Goal: Task Accomplishment & Management: Manage account settings

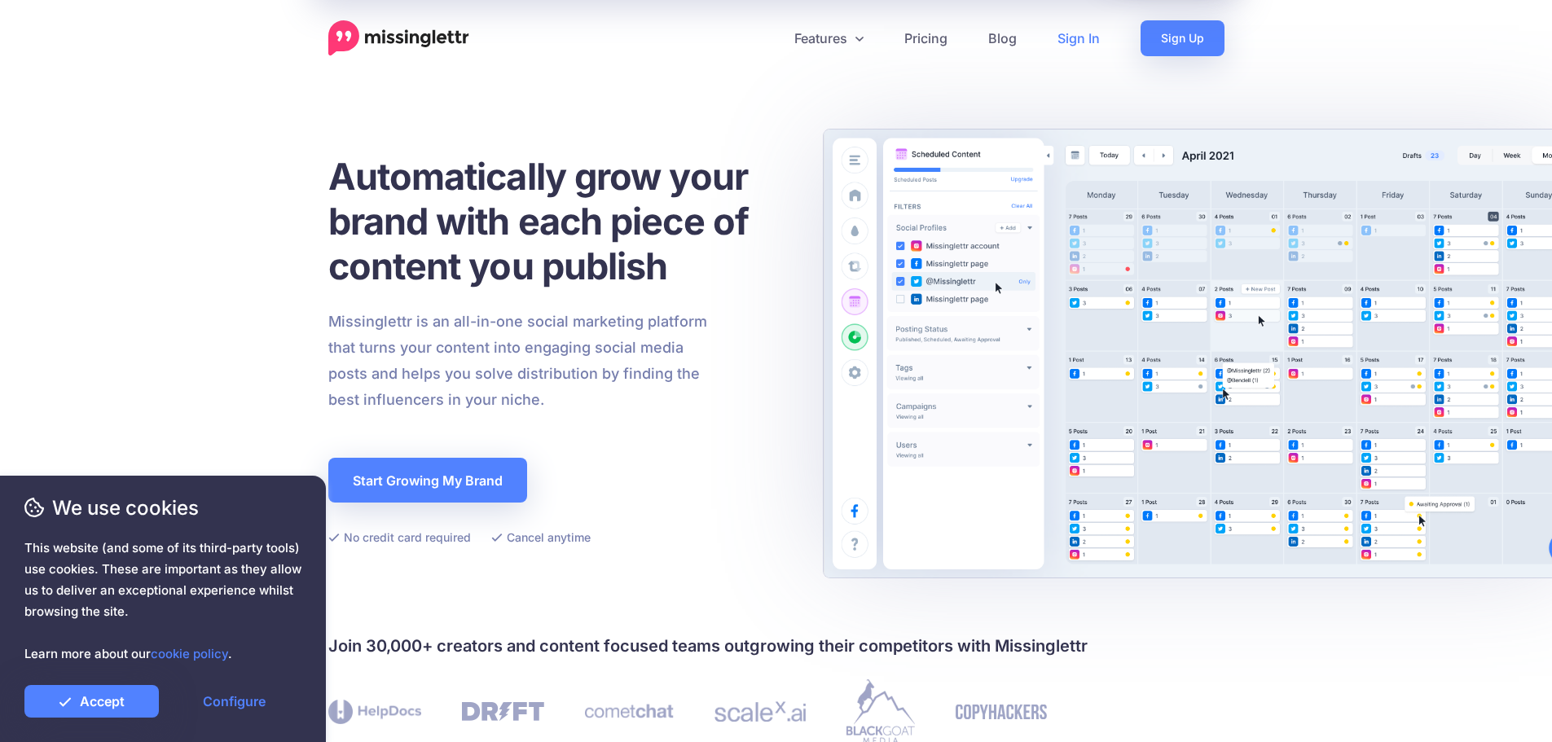
click at [1069, 24] on link "Sign In" at bounding box center [1078, 38] width 83 height 36
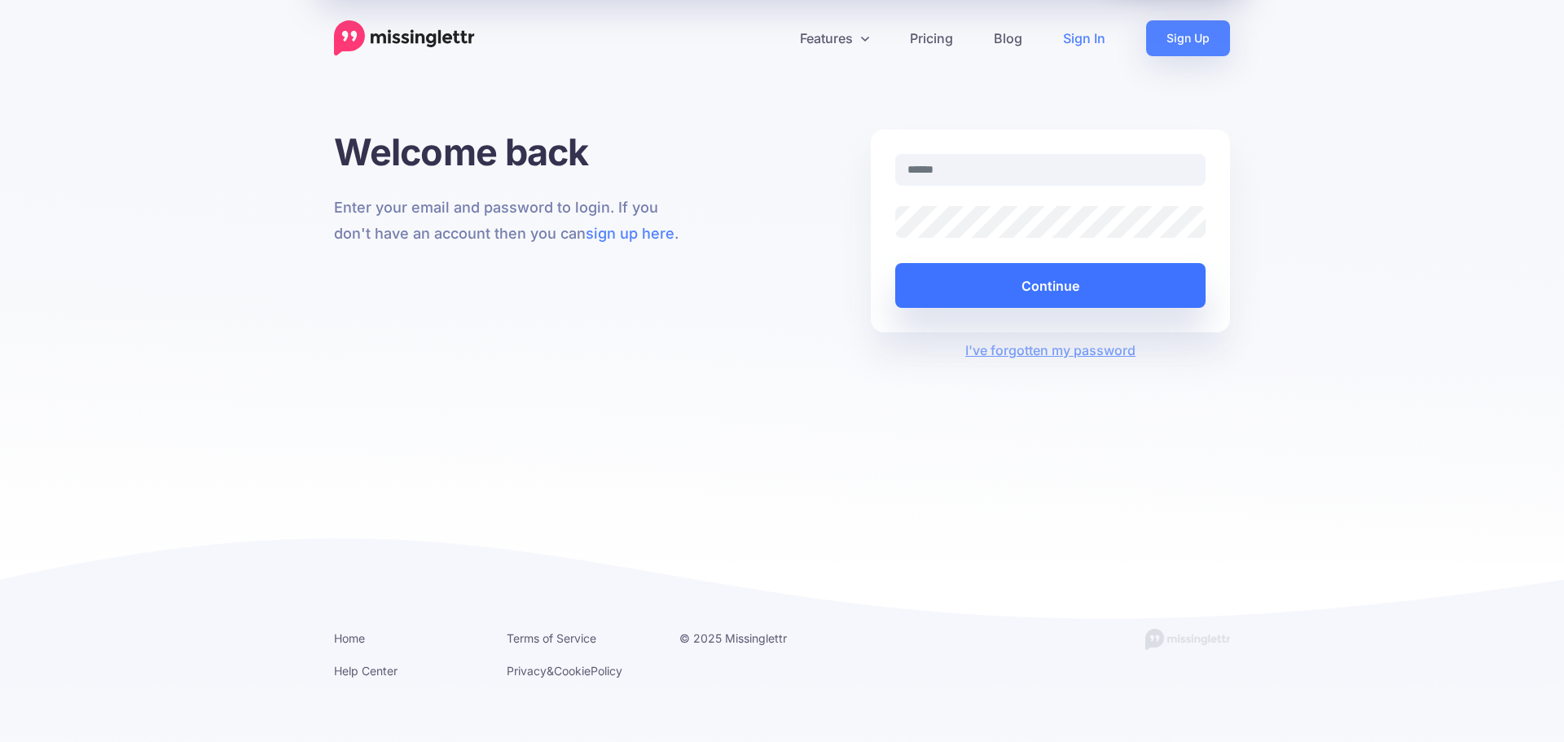
type input "**********"
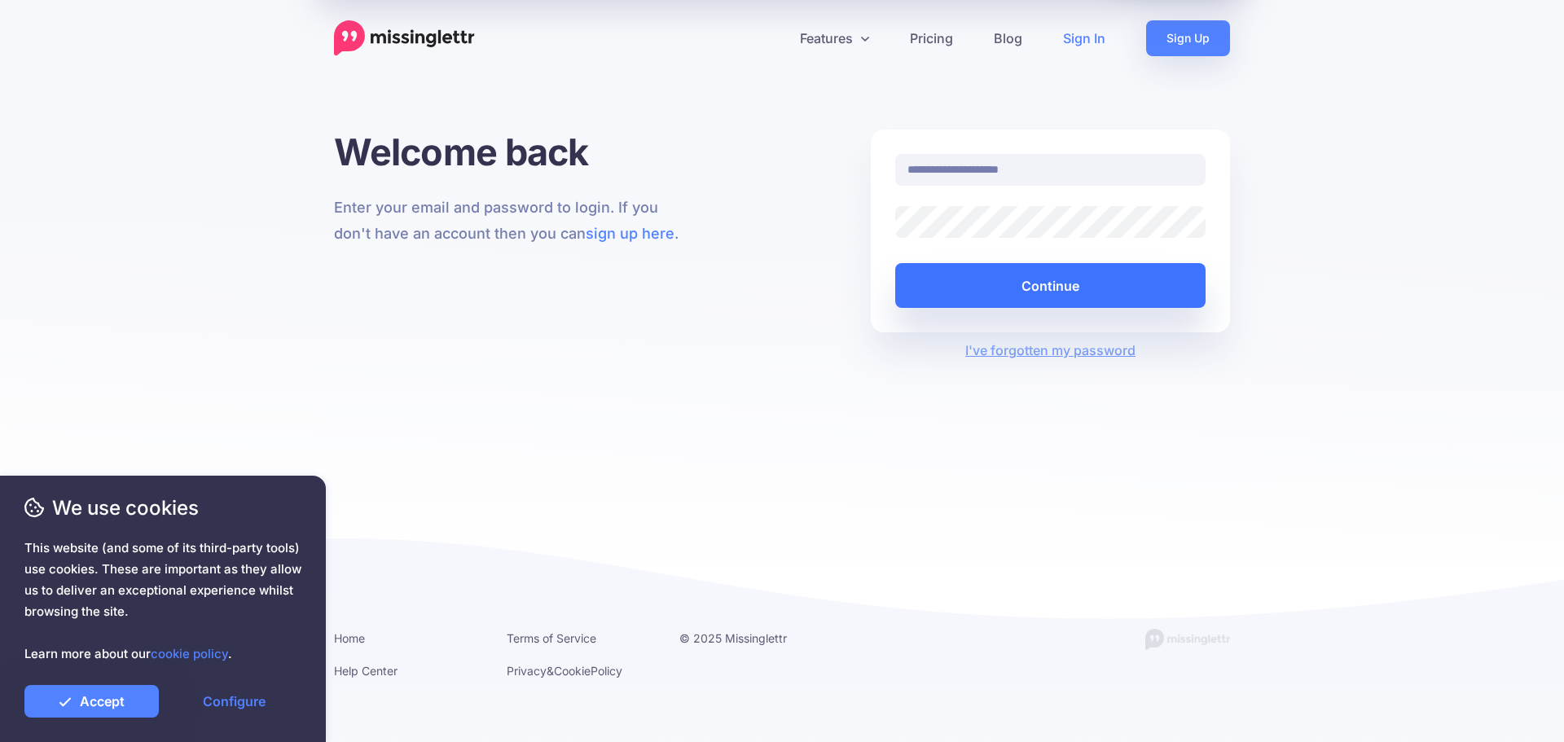
click at [997, 296] on button "Continue" at bounding box center [1050, 285] width 310 height 45
click at [1000, 285] on button "Continue" at bounding box center [1050, 285] width 310 height 45
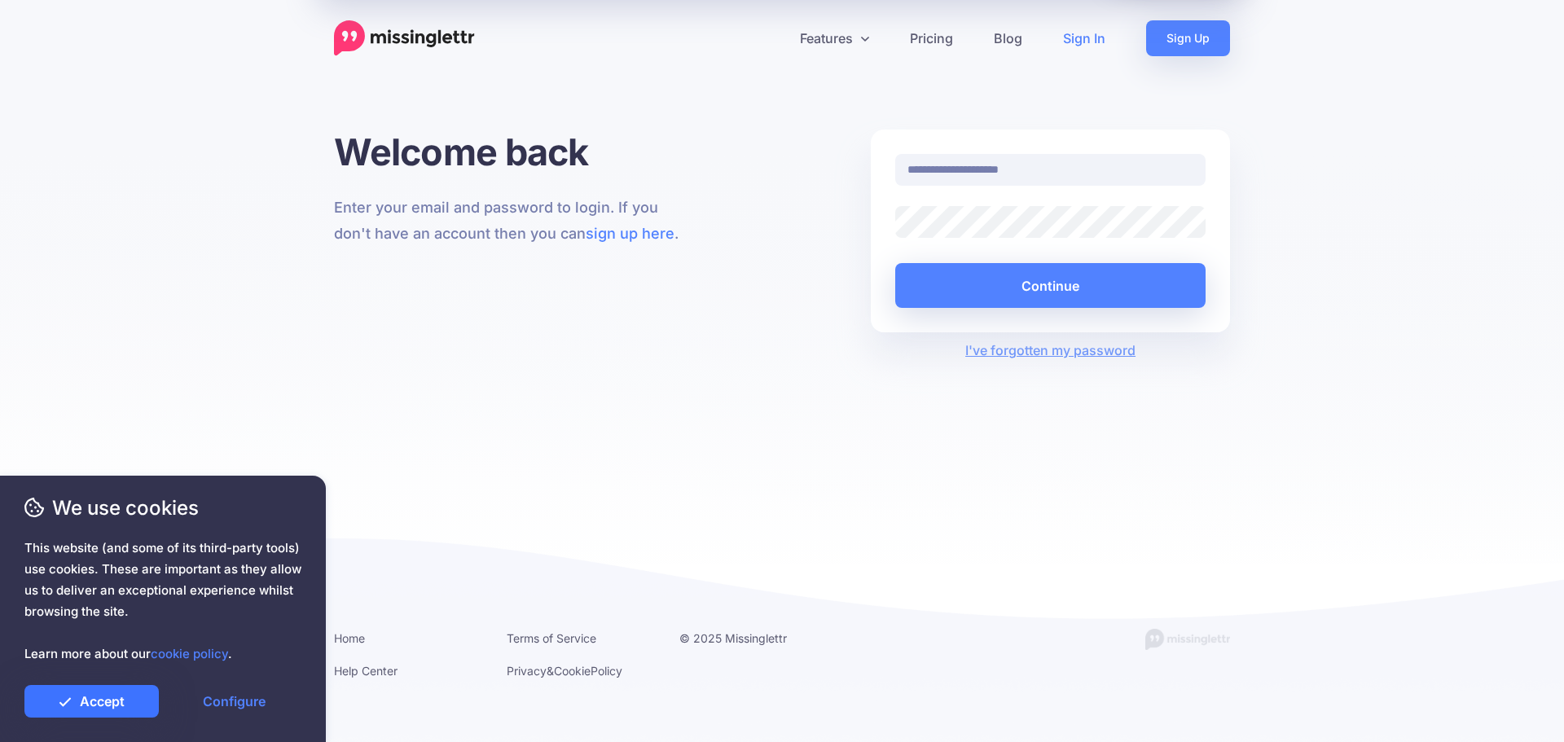
click at [144, 707] on link "Accept" at bounding box center [91, 701] width 134 height 33
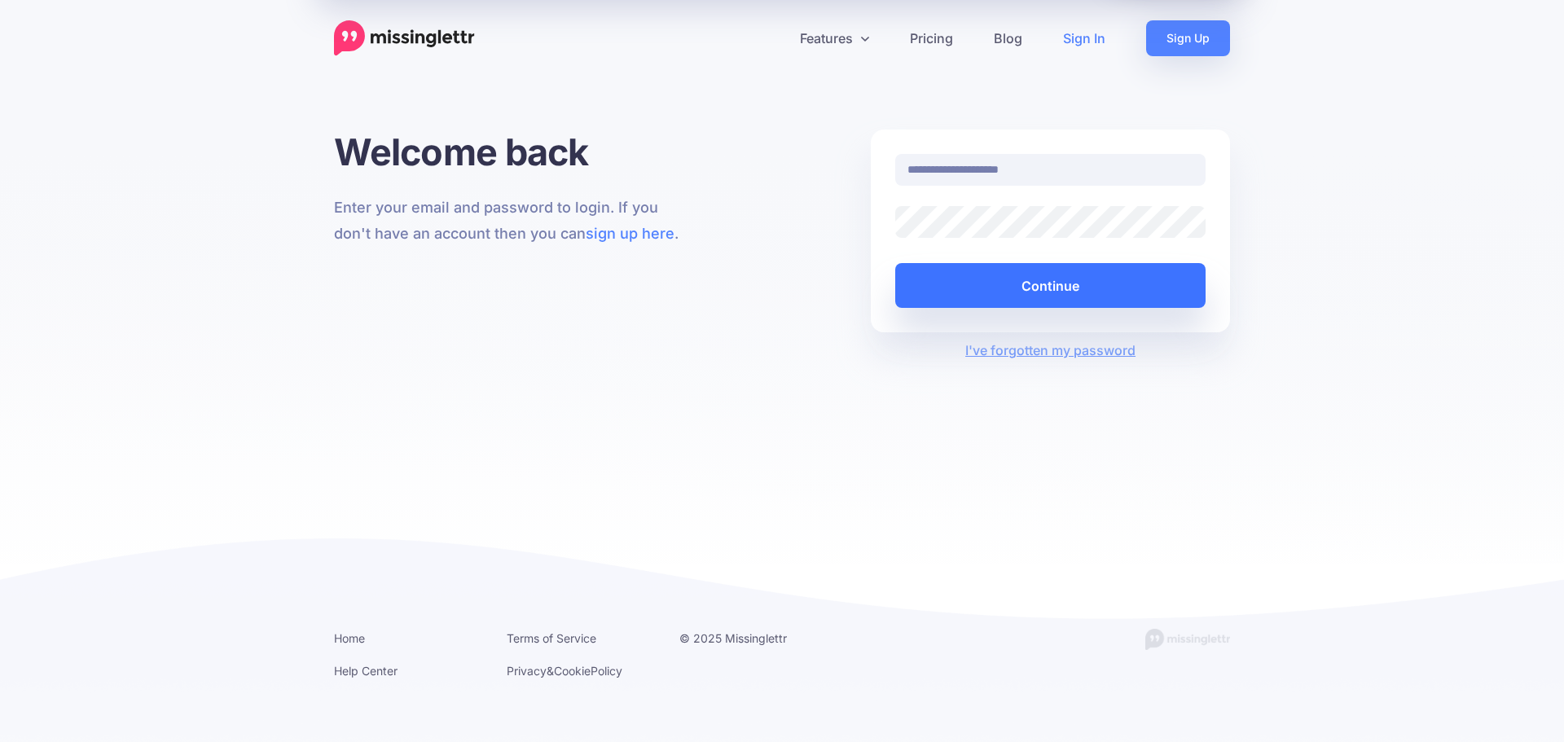
click at [1029, 296] on button "Continue" at bounding box center [1050, 285] width 310 height 45
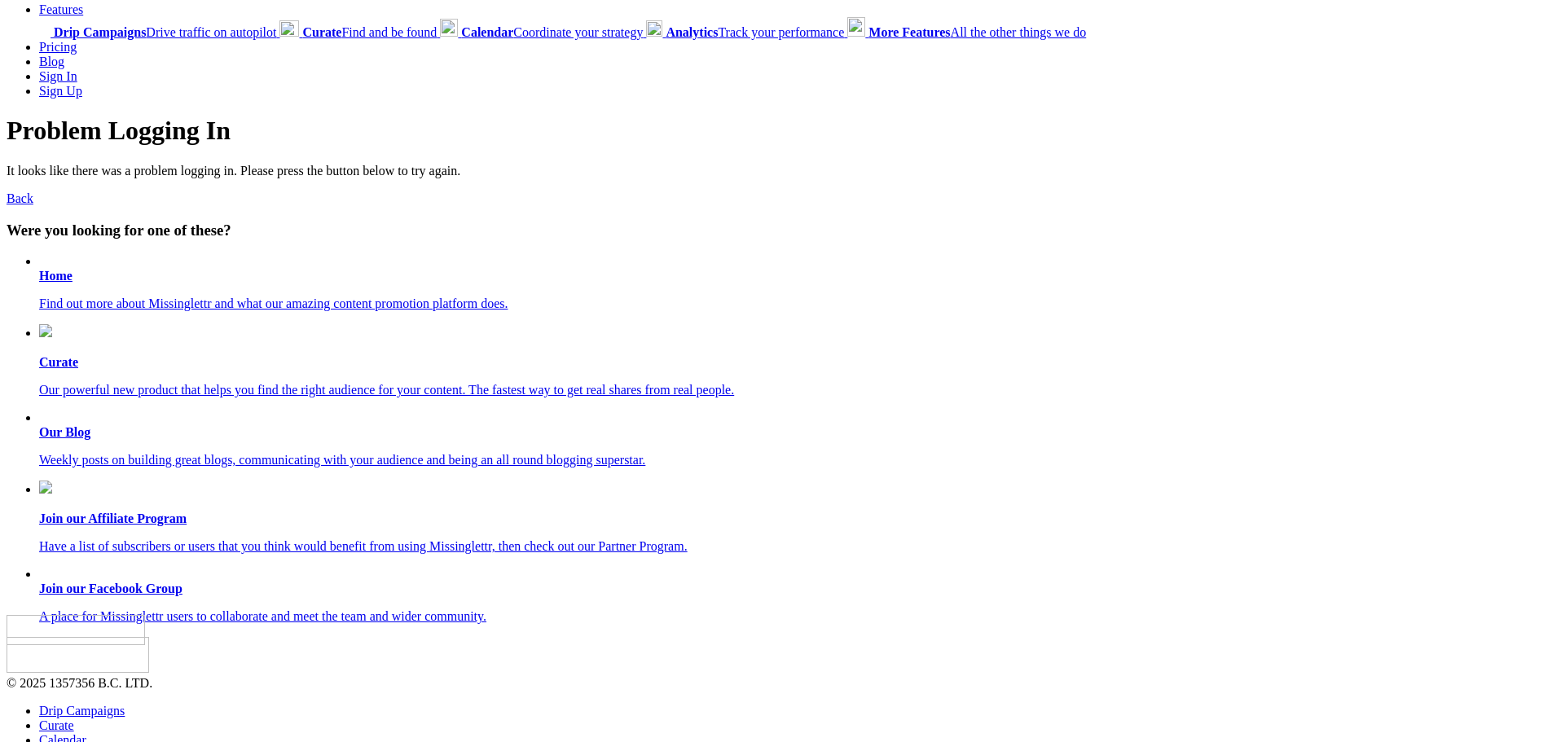
scroll to position [81, 0]
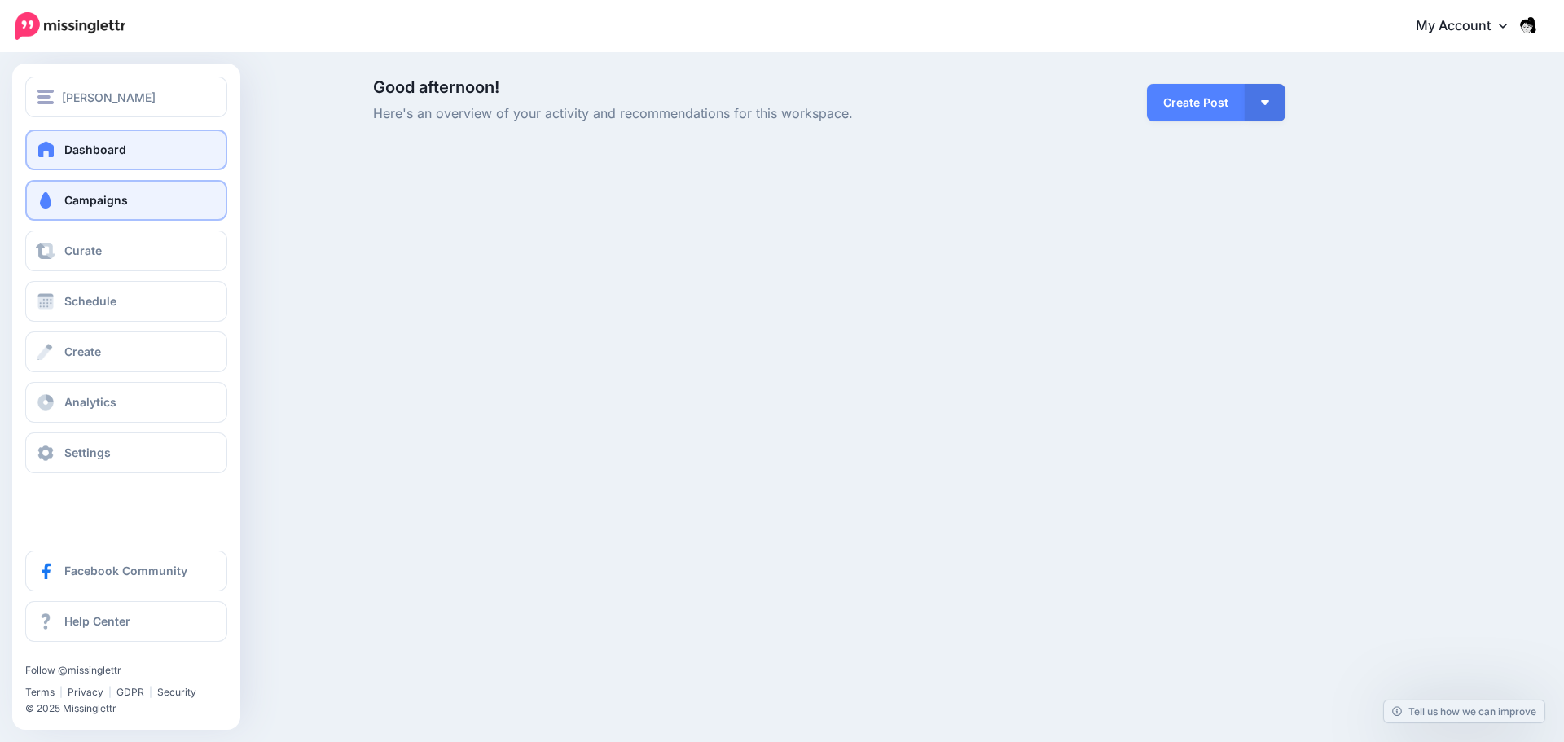
click at [33, 201] on link "Campaigns" at bounding box center [126, 200] width 202 height 41
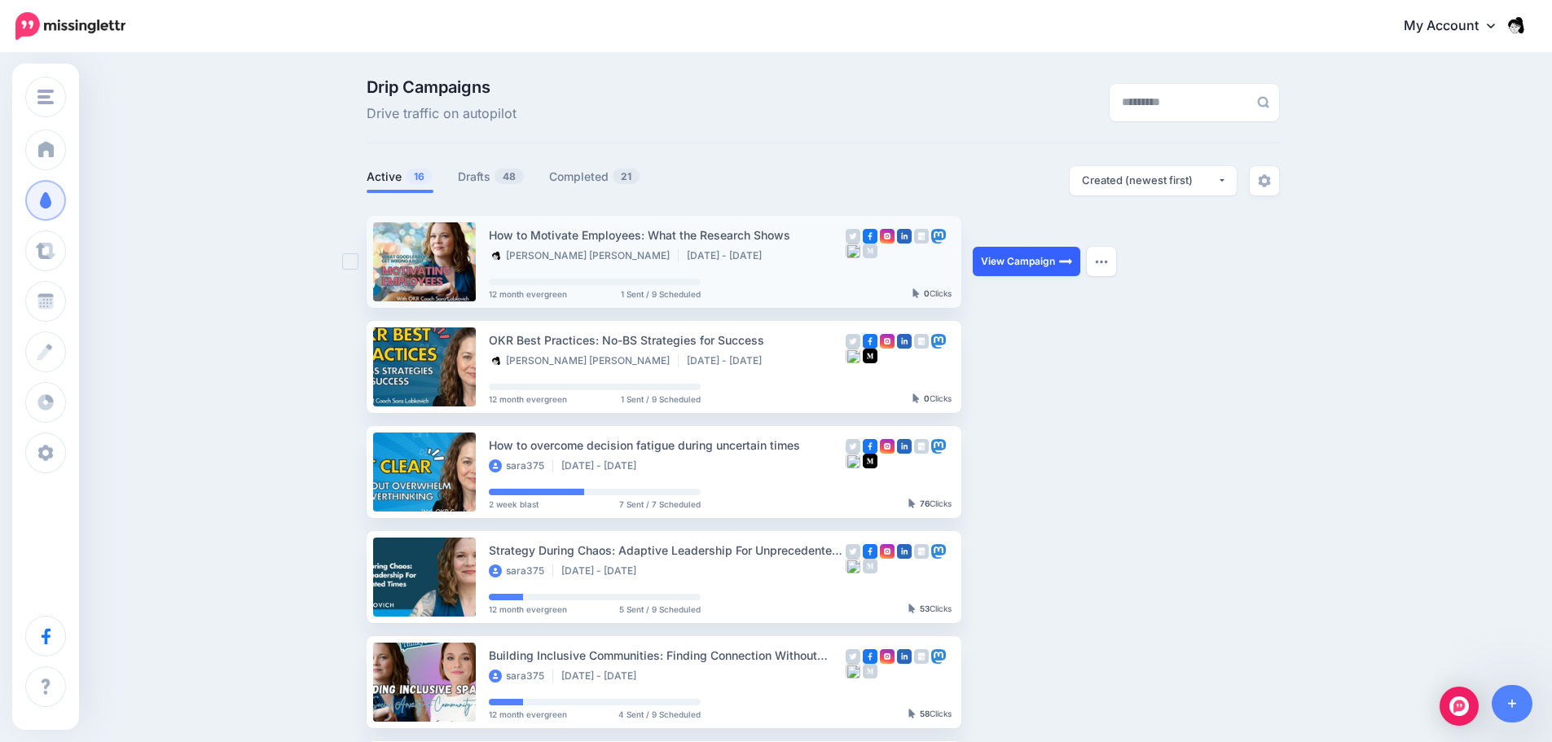
click at [1021, 256] on link "View Campaign" at bounding box center [1027, 261] width 108 height 29
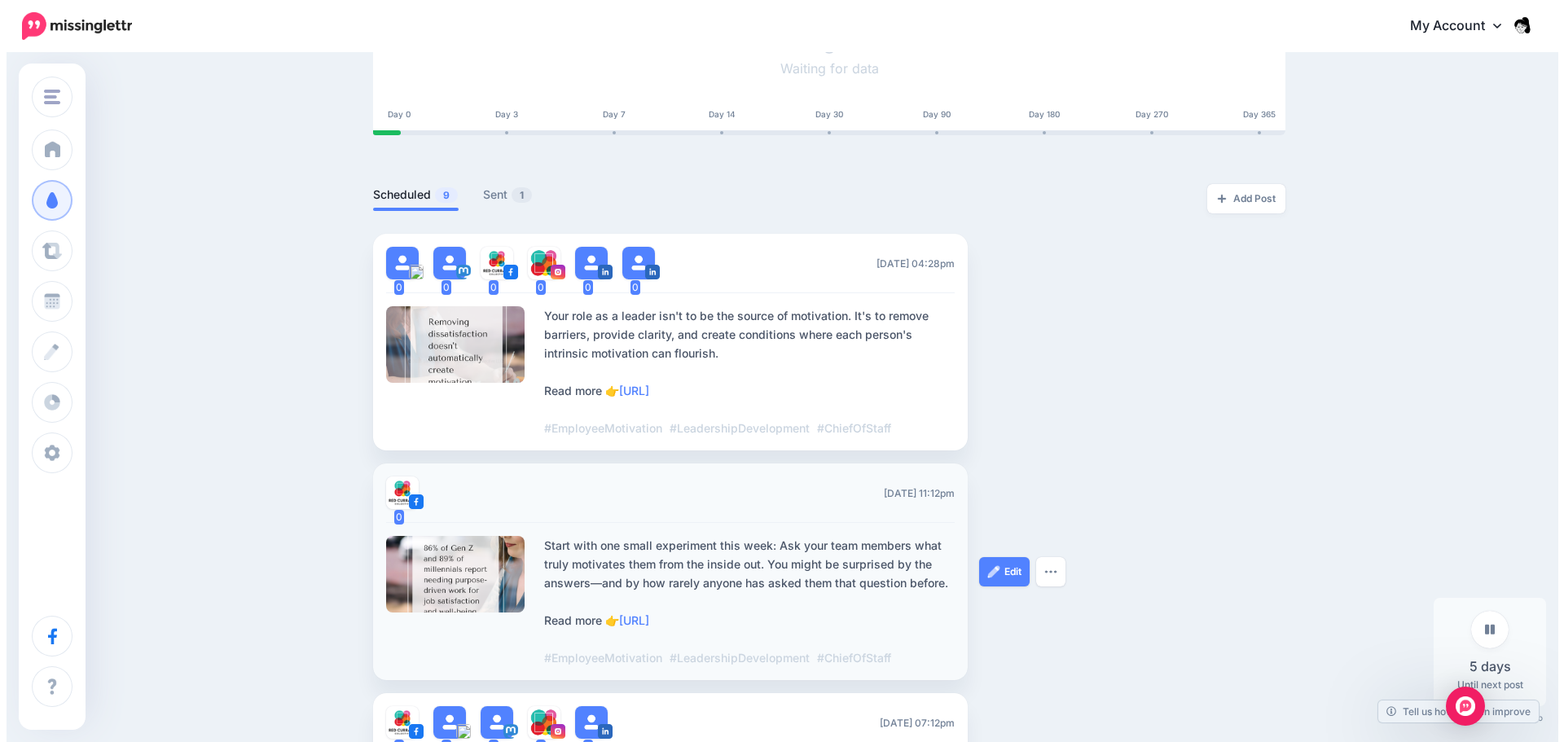
scroll to position [326, 0]
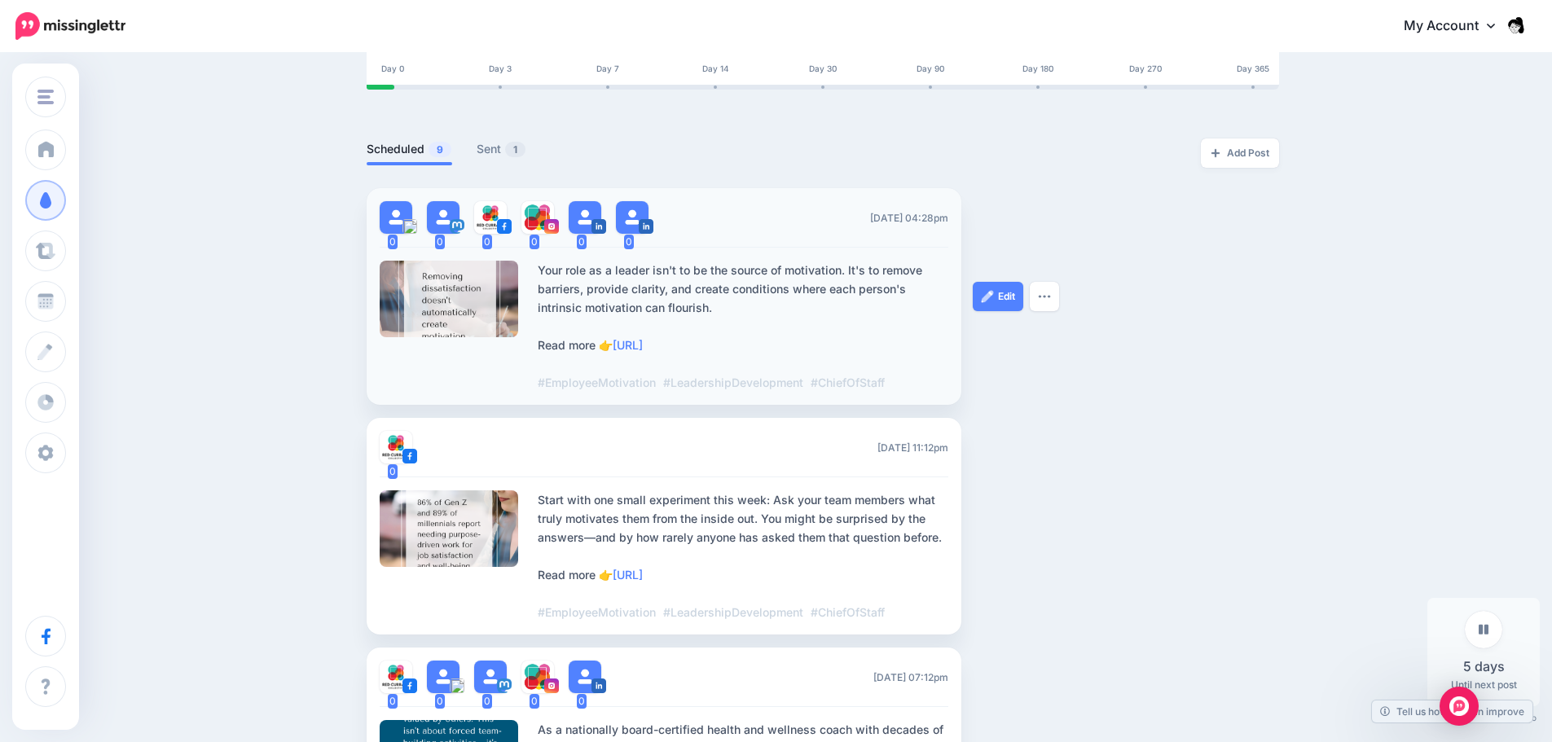
click at [487, 281] on div at bounding box center [449, 299] width 139 height 77
click at [985, 293] on link "Edit" at bounding box center [998, 296] width 50 height 29
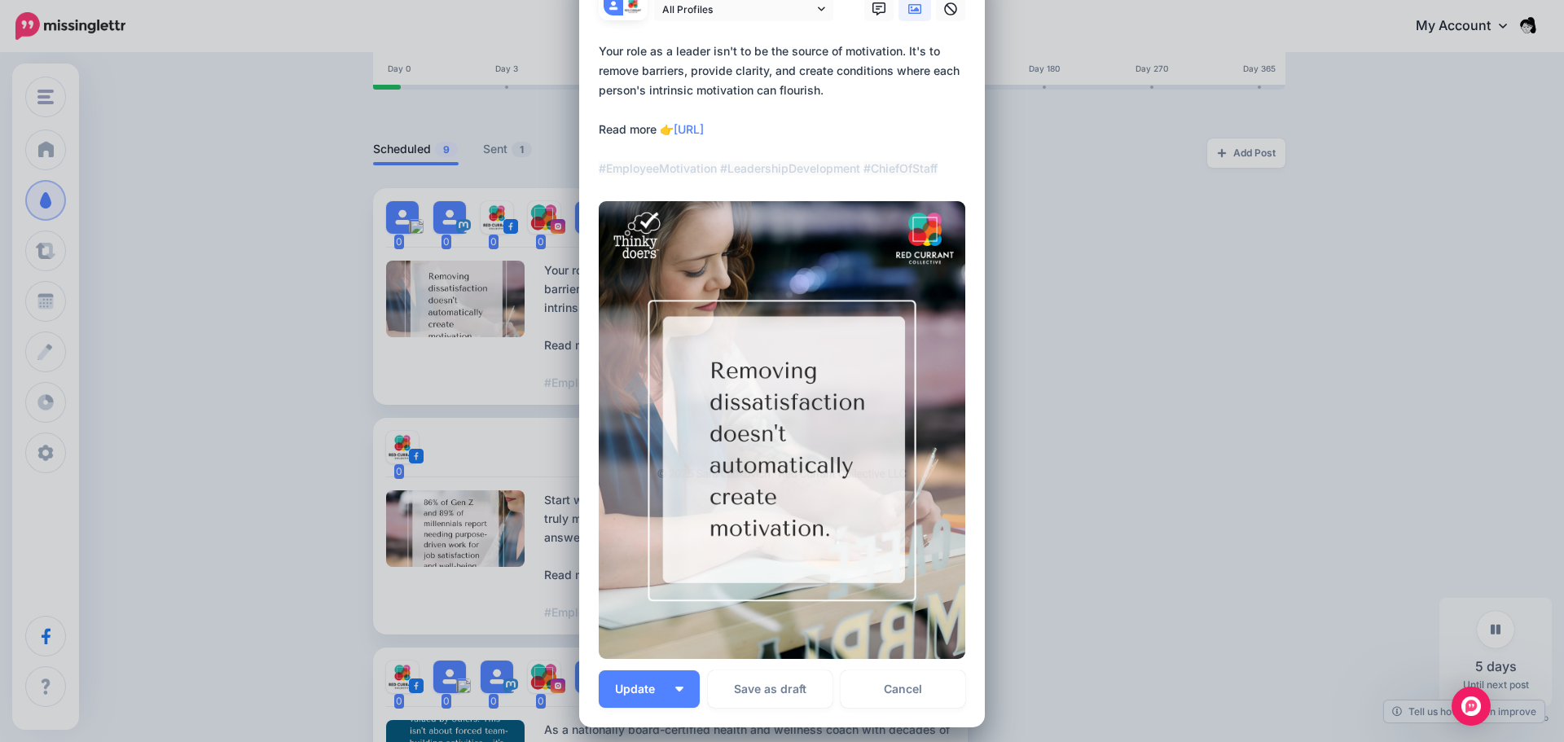
scroll to position [70, 0]
click at [808, 567] on img at bounding box center [782, 431] width 367 height 459
click at [883, 698] on link "Cancel" at bounding box center [903, 689] width 125 height 37
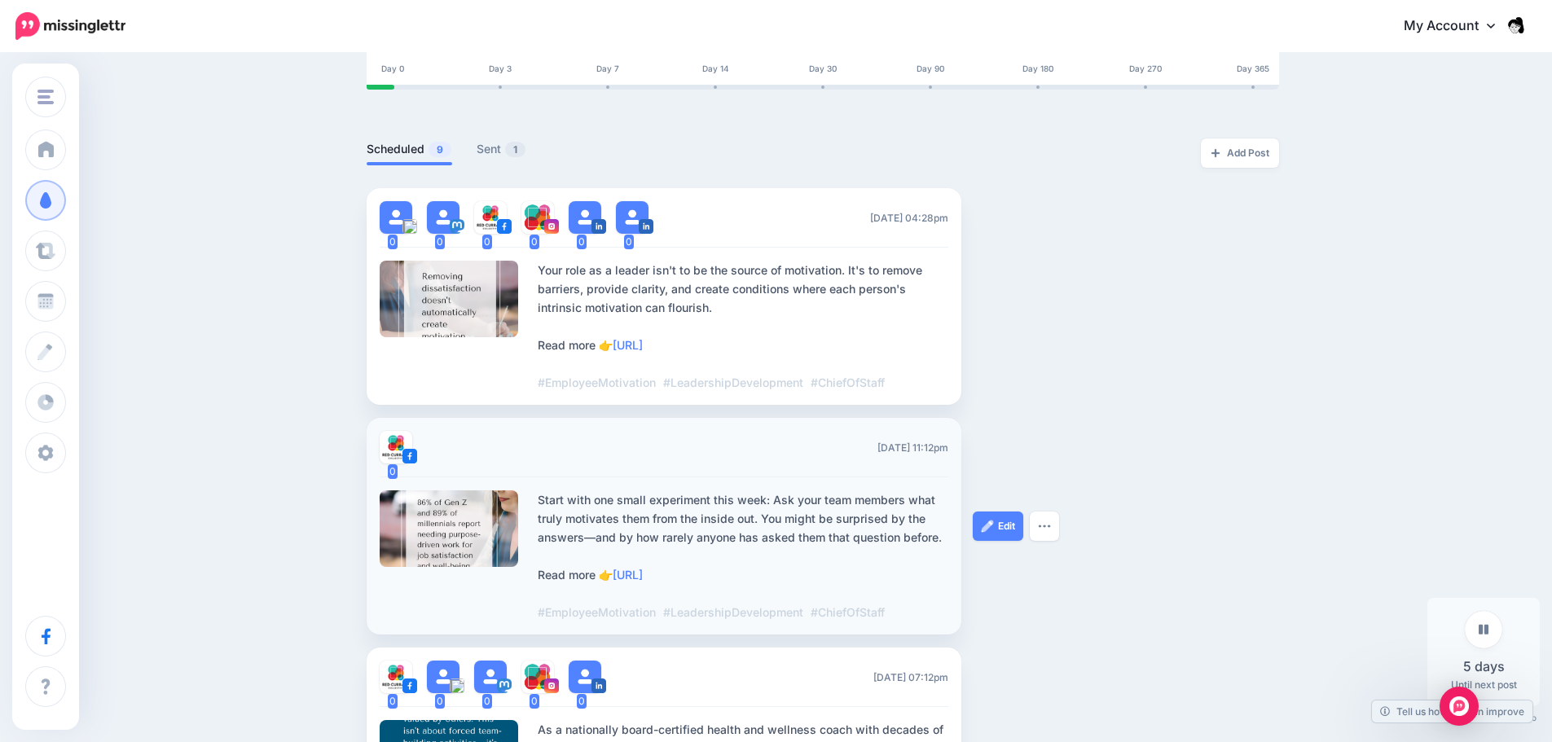
click at [432, 539] on div at bounding box center [449, 528] width 139 height 77
click at [982, 529] on link "Edit" at bounding box center [998, 526] width 50 height 29
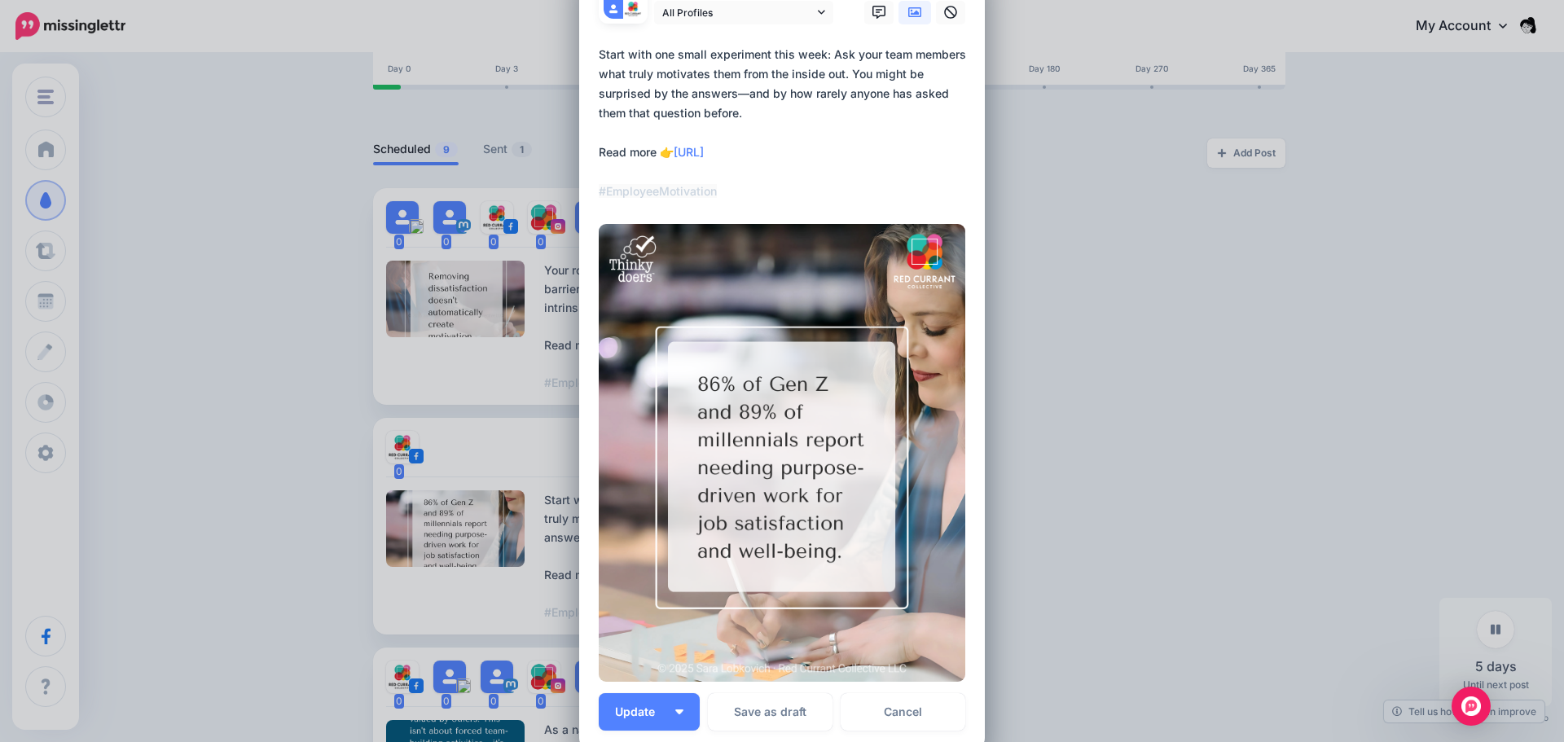
scroll to position [252, 0]
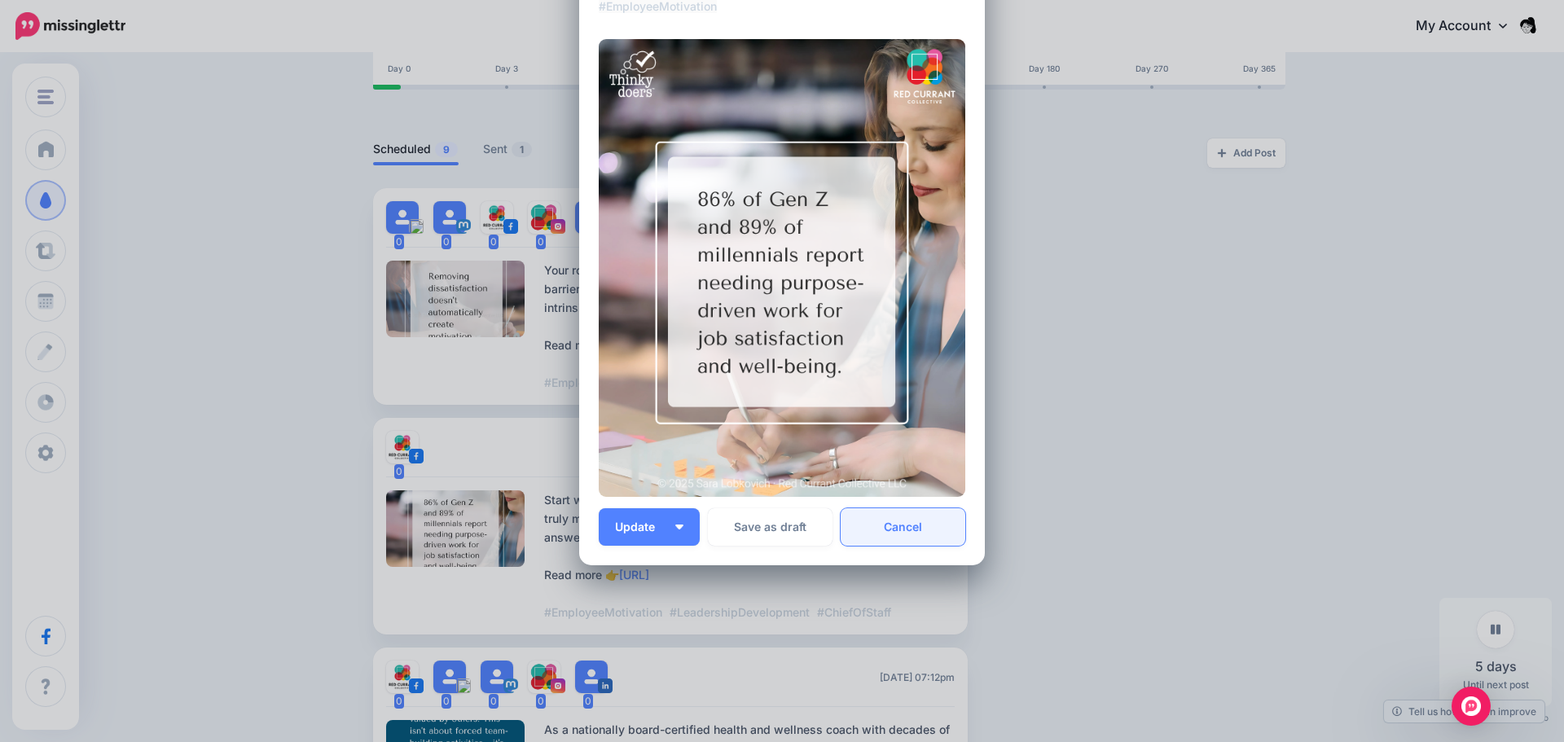
click at [876, 529] on link "Cancel" at bounding box center [903, 526] width 125 height 37
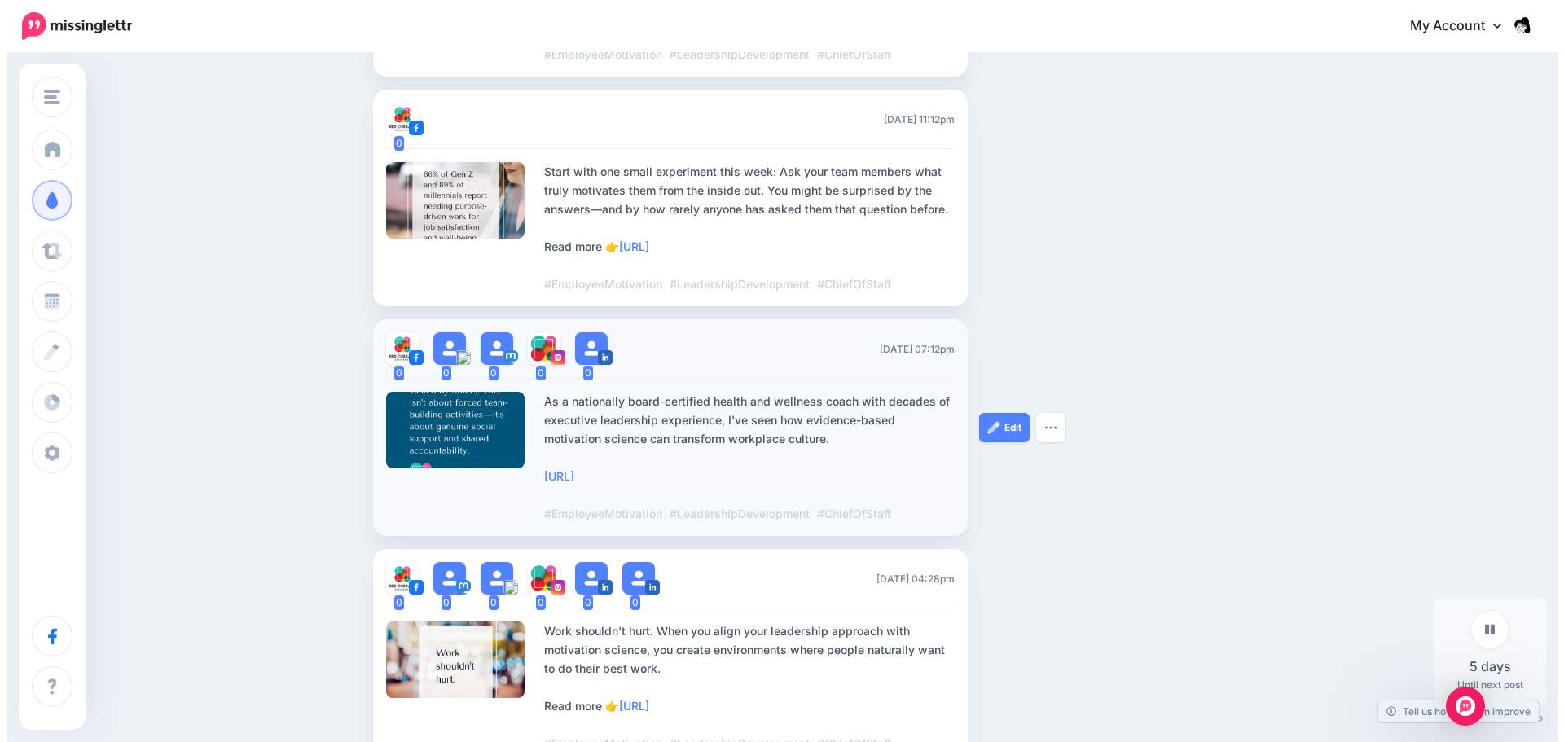
scroll to position [652, 0]
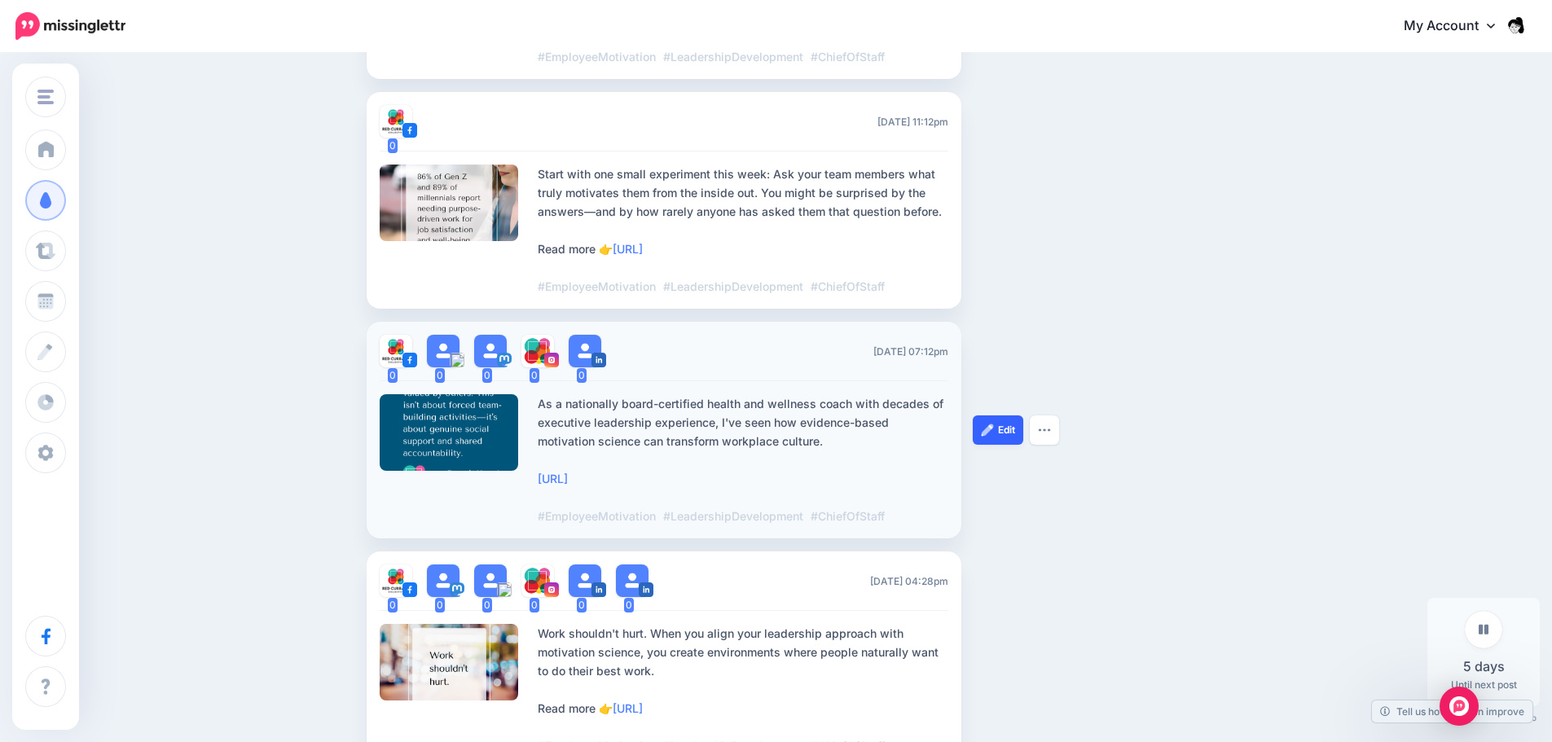
click at [988, 441] on link "Edit" at bounding box center [998, 429] width 50 height 29
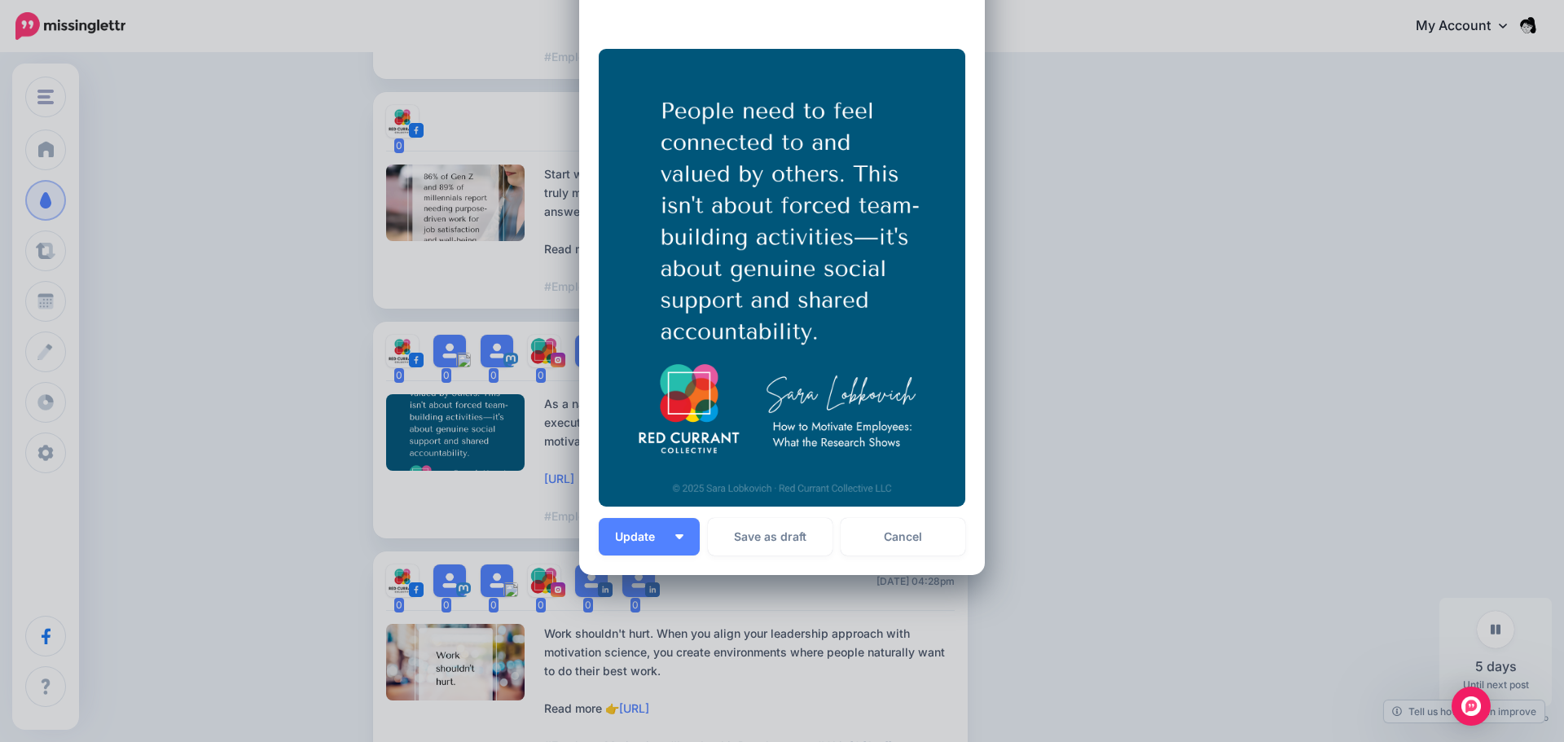
scroll to position [252, 0]
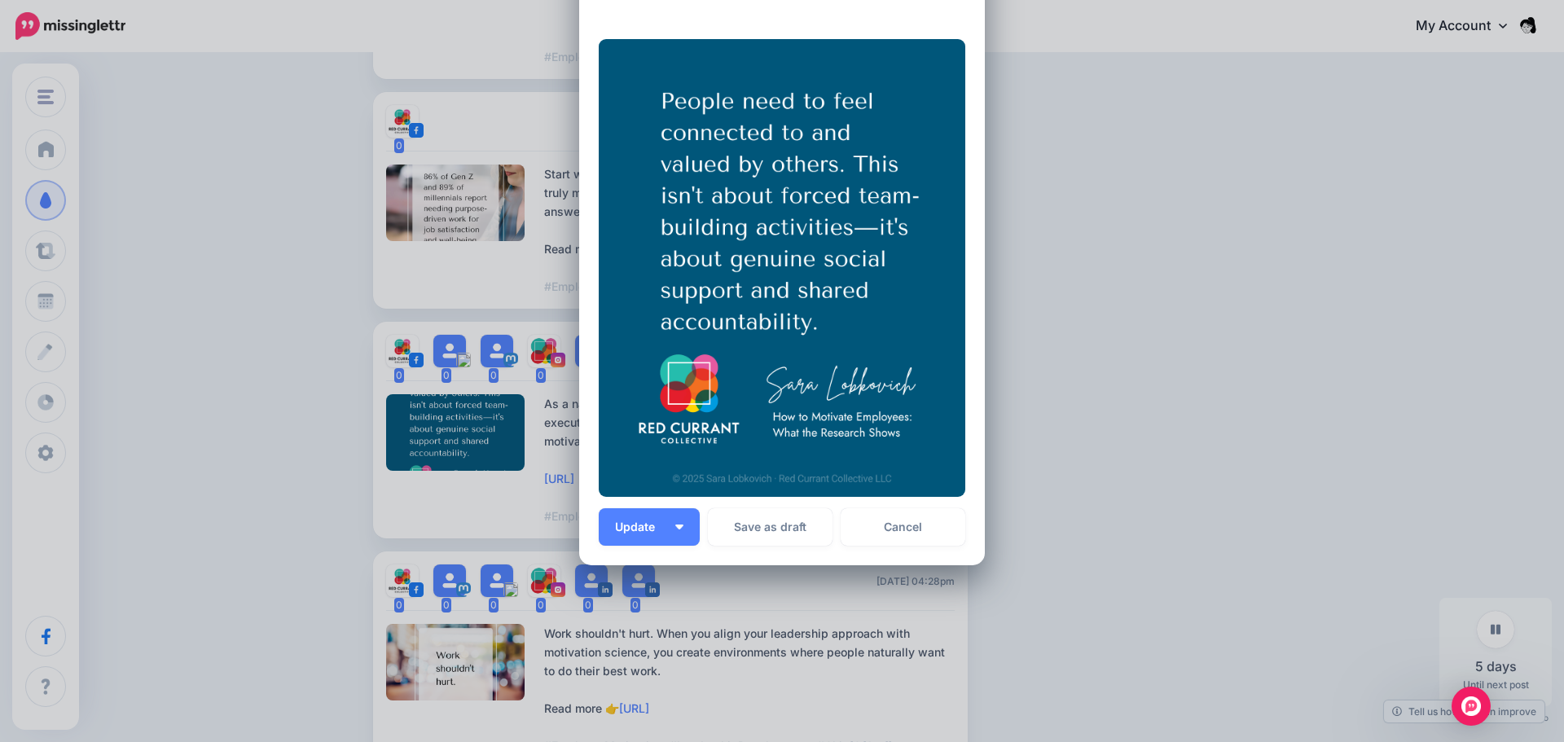
drag, startPoint x: 1116, startPoint y: 451, endPoint x: 1104, endPoint y: 461, distance: 15.0
click at [1104, 461] on div "Edit Post Loading Sending: Multiple Times" at bounding box center [782, 371] width 1564 height 742
click at [887, 530] on link "Cancel" at bounding box center [903, 526] width 125 height 37
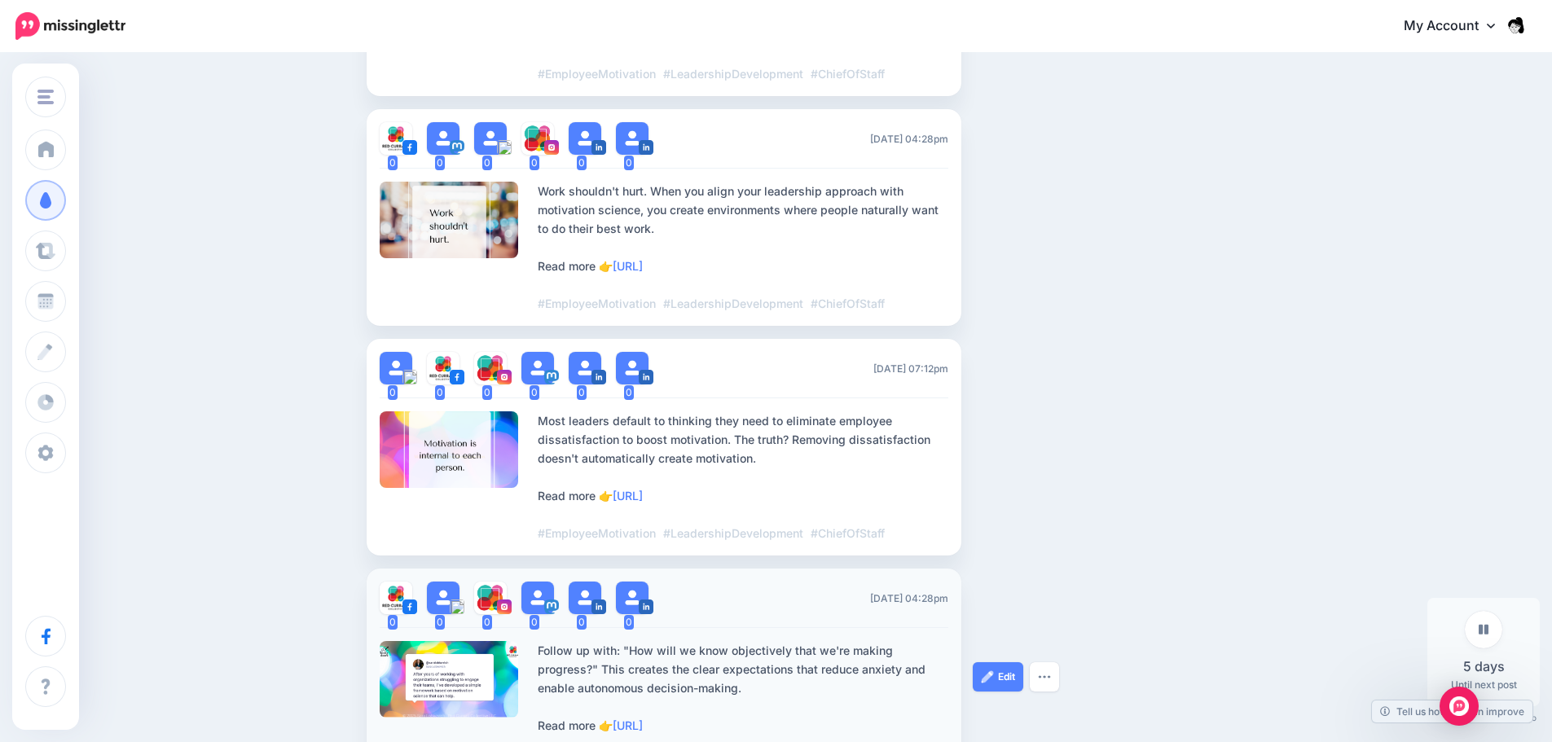
scroll to position [1140, 0]
